Goal: Check status

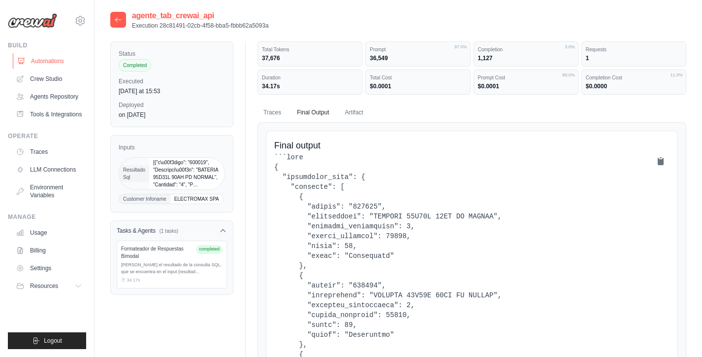
click at [58, 58] on link "Automations" at bounding box center [50, 61] width 74 height 16
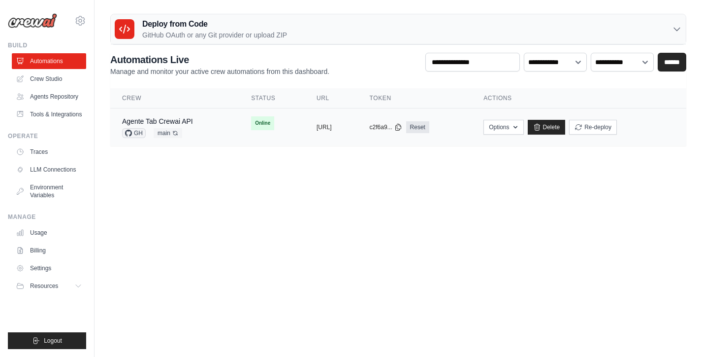
click at [261, 139] on tr "Agente Tab Crewai API GH main Auto-deploy enabled Online copied https://agente-…" at bounding box center [398, 127] width 576 height 38
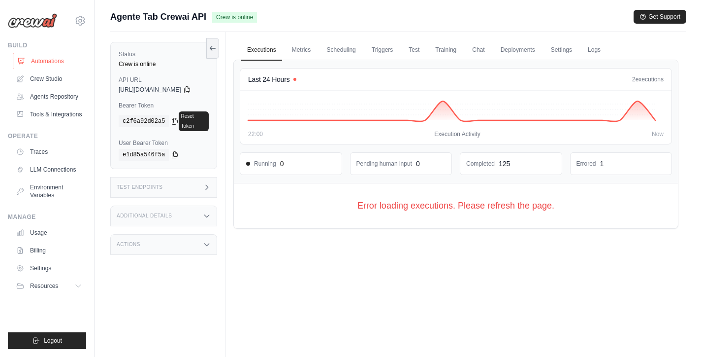
click at [47, 62] on link "Automations" at bounding box center [50, 61] width 74 height 16
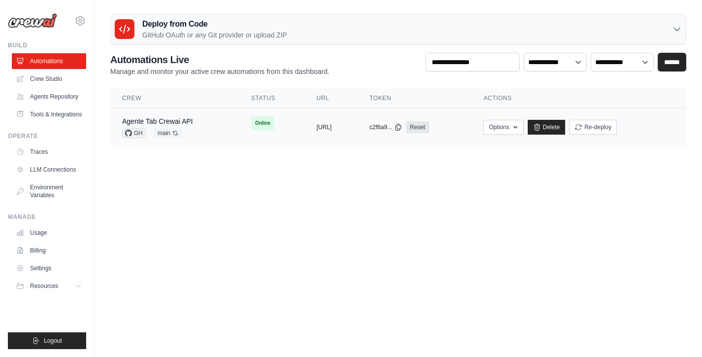
click at [258, 124] on td "Online" at bounding box center [272, 123] width 66 height 30
